Goal: Find specific page/section: Find specific page/section

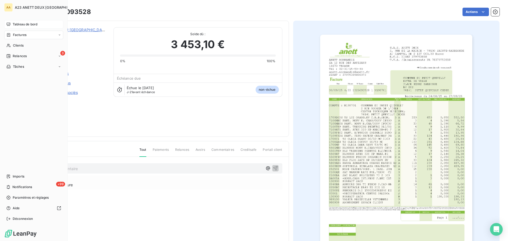
click at [23, 27] on div "Tableau de bord" at bounding box center [33, 24] width 59 height 8
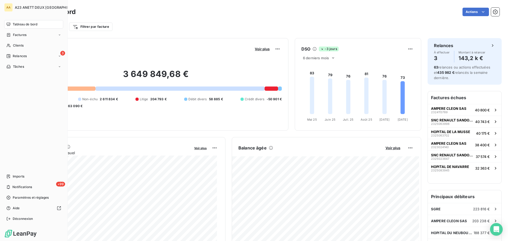
click at [29, 25] on span "Tableau de bord" at bounding box center [25, 24] width 25 height 5
click at [20, 45] on span "Clients" at bounding box center [18, 45] width 11 height 5
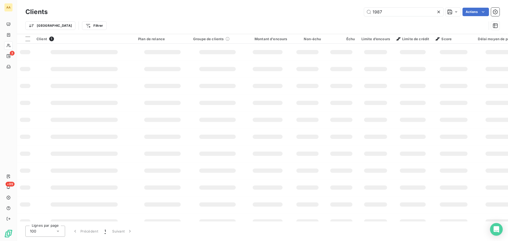
drag, startPoint x: 383, startPoint y: 13, endPoint x: 340, endPoint y: 14, distance: 42.3
click at [343, 13] on div "1987 Actions" at bounding box center [276, 12] width 445 height 8
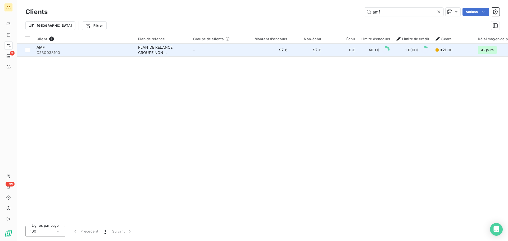
type input "amf"
click at [48, 48] on div "AMF" at bounding box center [83, 47] width 95 height 5
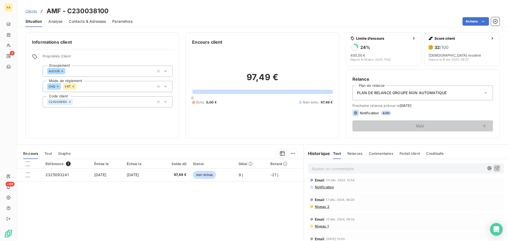
scroll to position [529, 0]
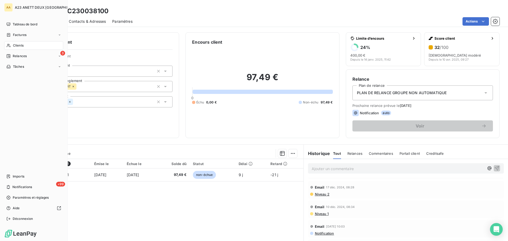
click at [15, 45] on span "Clients" at bounding box center [18, 45] width 11 height 5
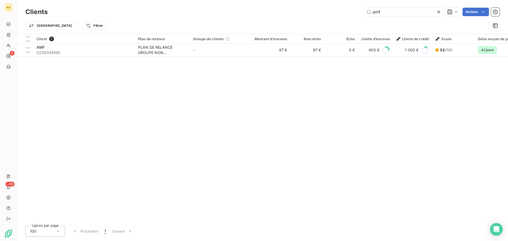
drag, startPoint x: 384, startPoint y: 11, endPoint x: 330, endPoint y: 8, distance: 54.5
click at [339, 12] on div "amf Actions" at bounding box center [276, 12] width 445 height 8
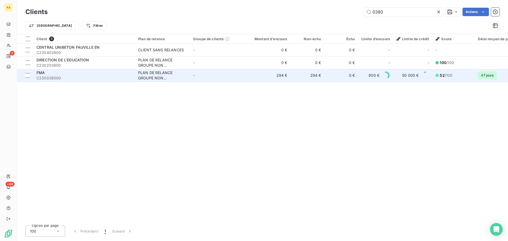
type input "0380"
click at [77, 80] on span "C230038000" at bounding box center [83, 77] width 95 height 5
